Goal: Task Accomplishment & Management: Use online tool/utility

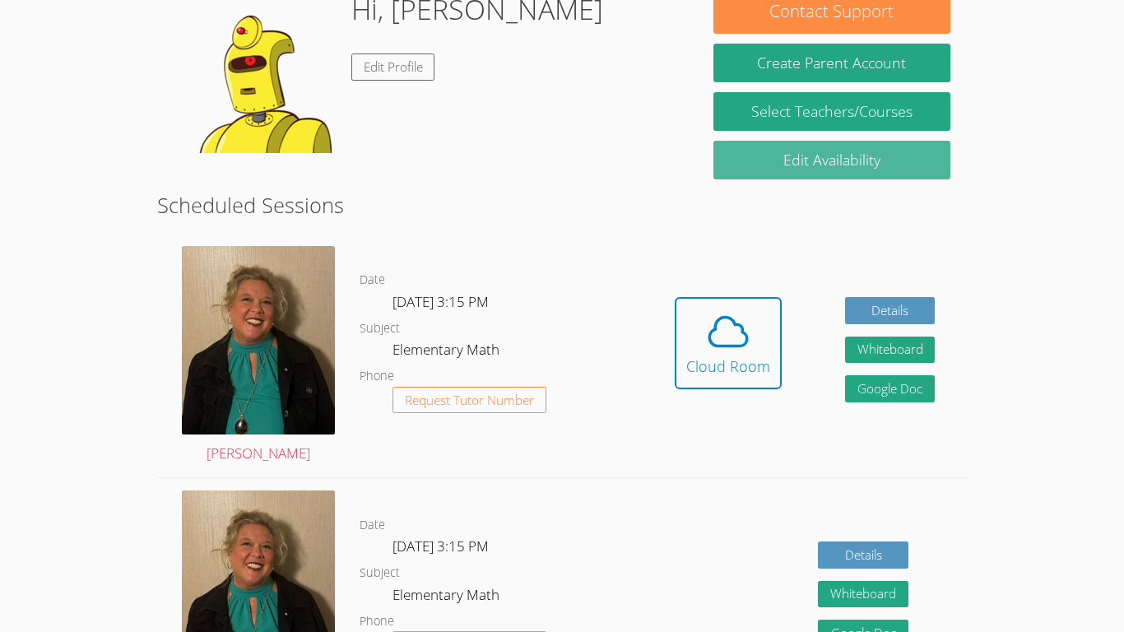
scroll to position [270, 0]
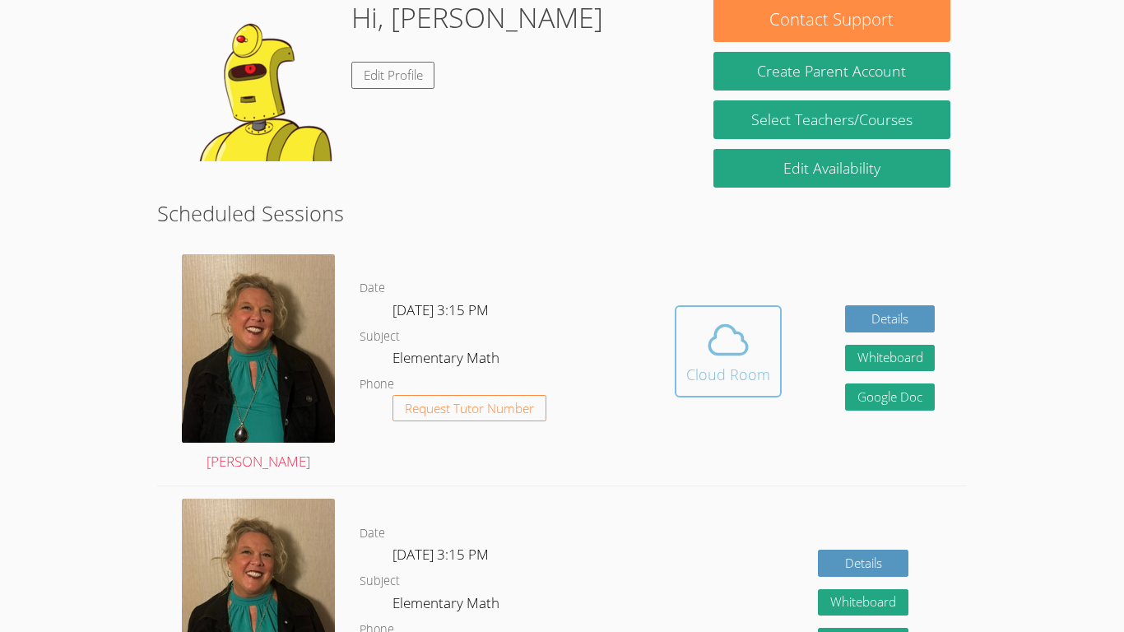
click at [738, 372] on div "Cloud Room" at bounding box center [728, 374] width 84 height 23
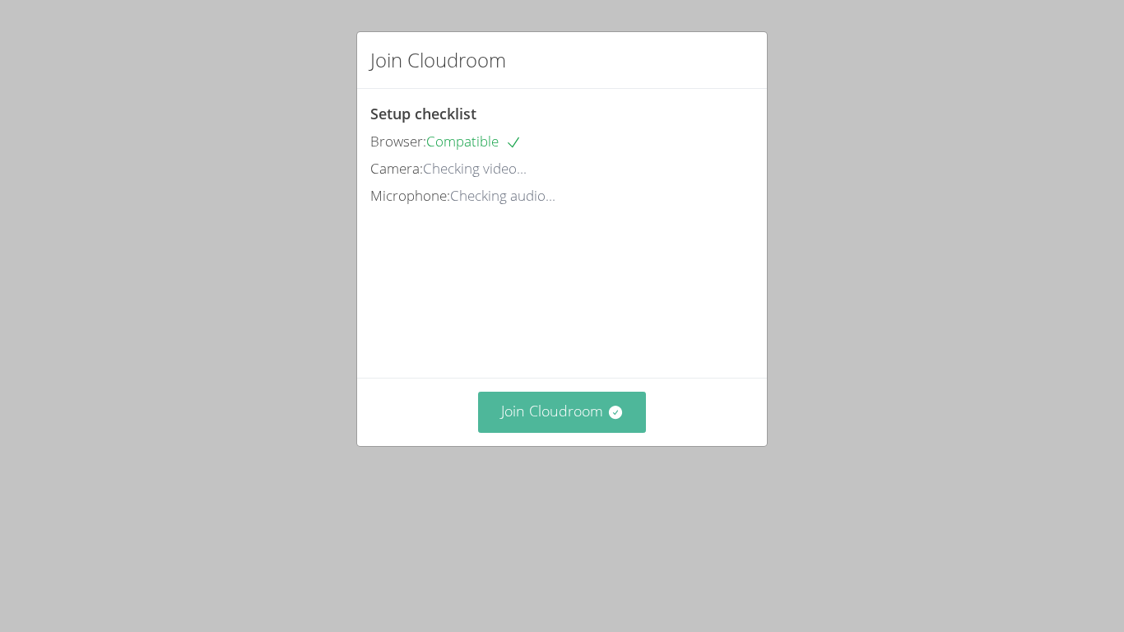
click at [621, 422] on button "Join Cloudroom" at bounding box center [562, 412] width 169 height 40
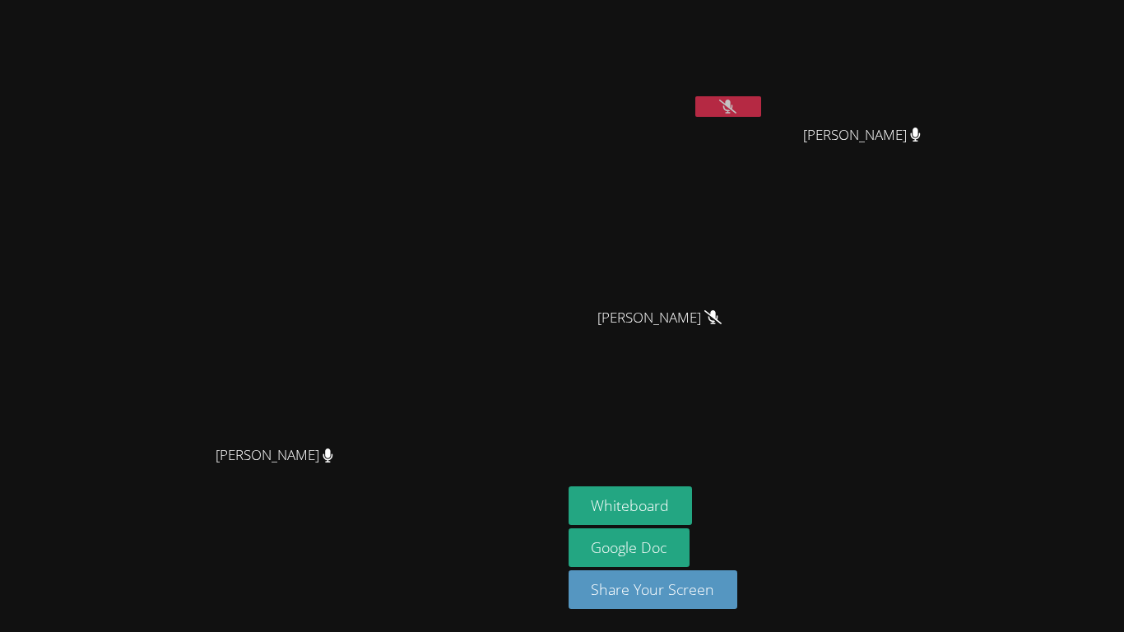
click at [761, 103] on button at bounding box center [728, 106] width 66 height 21
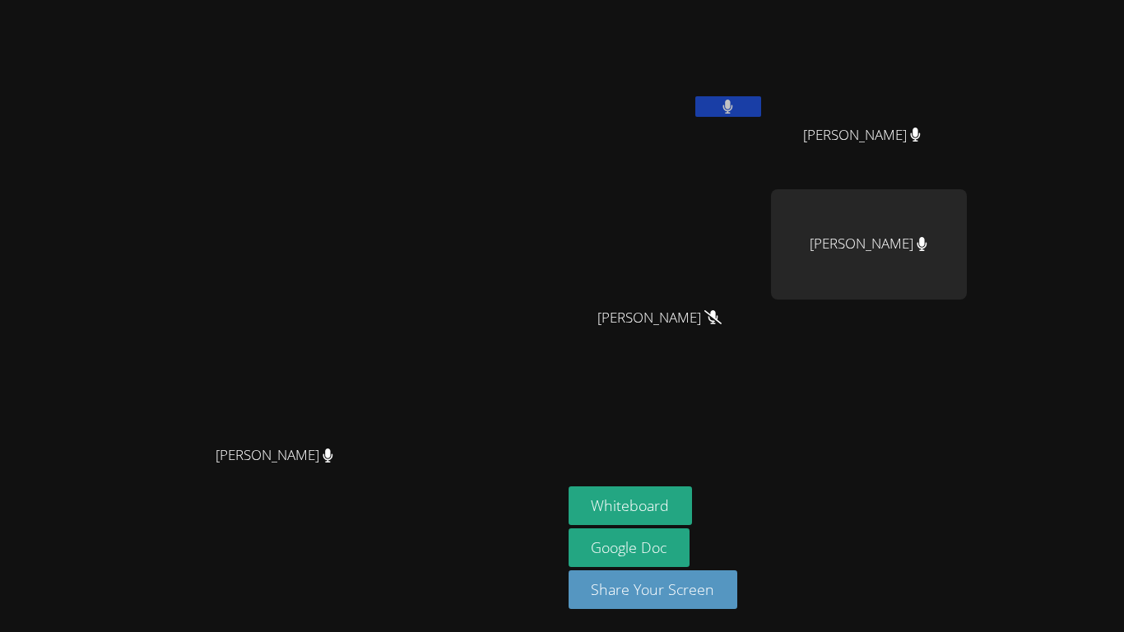
click at [761, 102] on button at bounding box center [728, 106] width 66 height 21
click at [693, 491] on button "Whiteboard" at bounding box center [631, 505] width 124 height 39
click at [761, 109] on button at bounding box center [728, 106] width 66 height 21
click at [693, 502] on button "Whiteboard" at bounding box center [631, 505] width 124 height 39
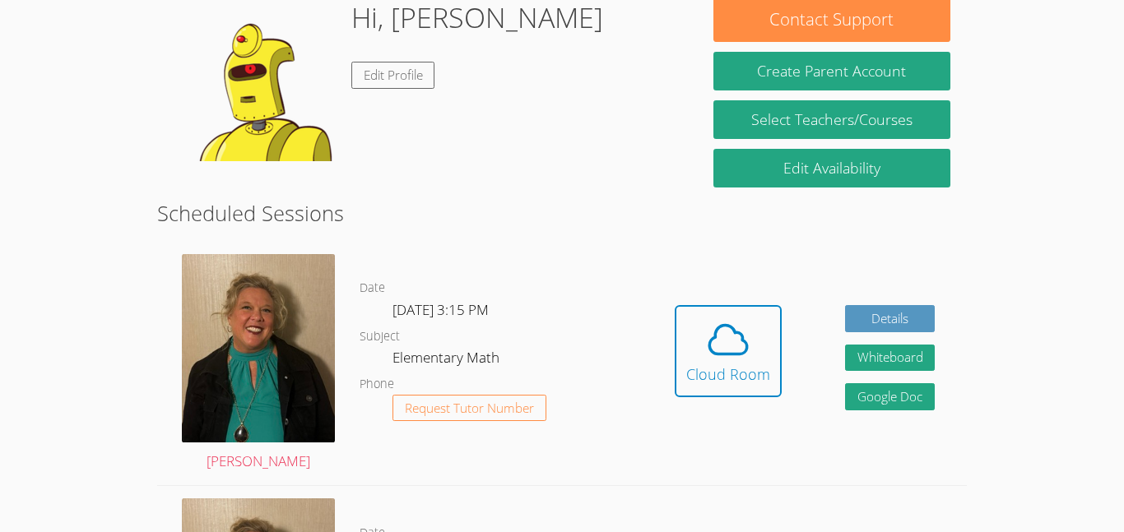
scroll to position [270, 0]
click at [703, 351] on span at bounding box center [728, 340] width 84 height 46
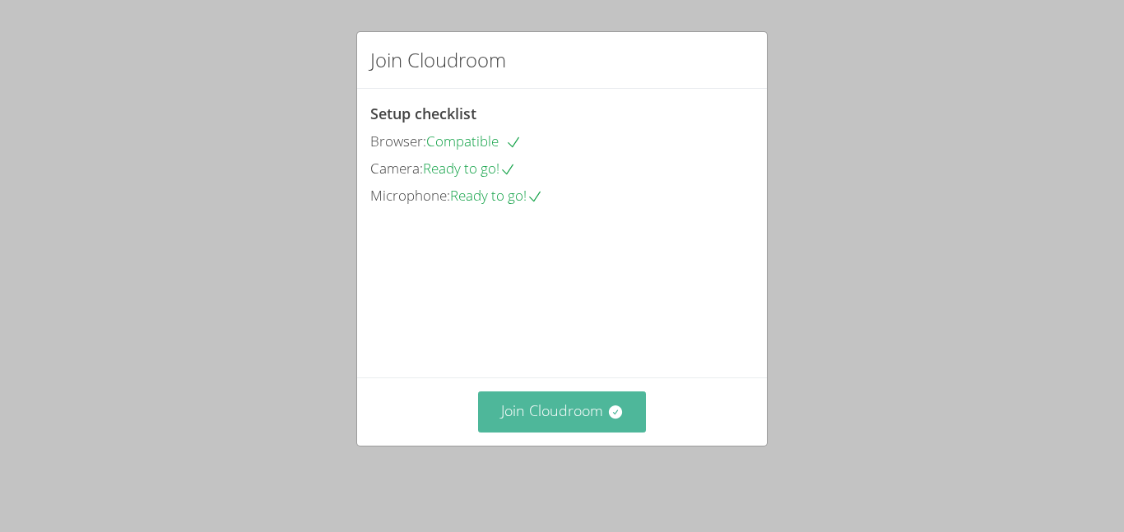
click at [565, 423] on button "Join Cloudroom" at bounding box center [562, 412] width 169 height 40
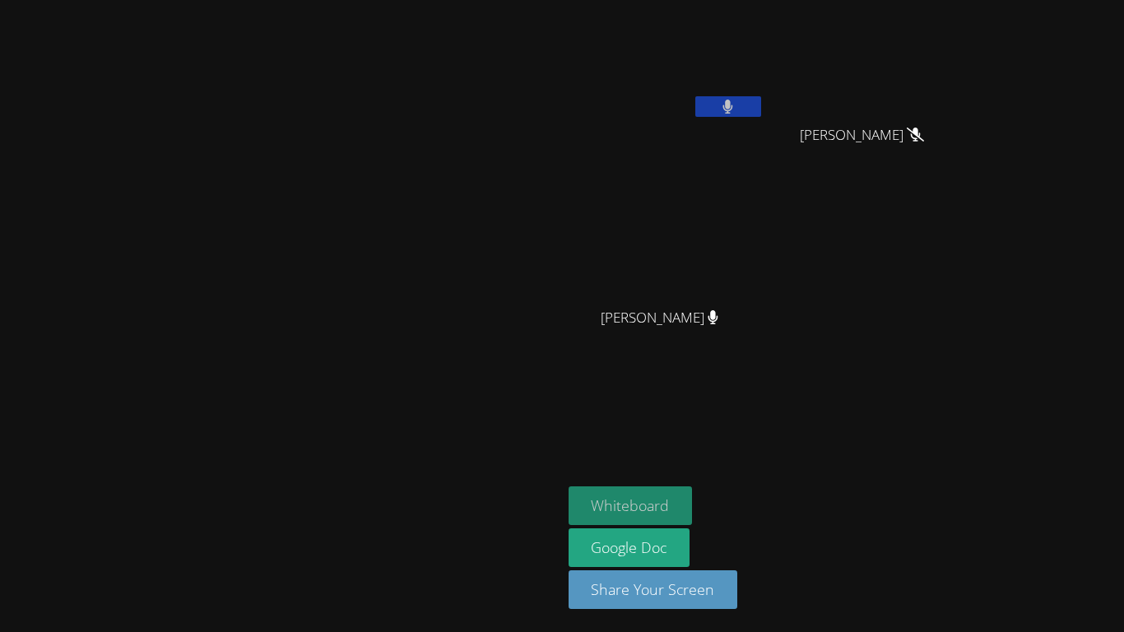
click at [693, 512] on button "Whiteboard" at bounding box center [631, 505] width 124 height 39
